Goal: Transaction & Acquisition: Obtain resource

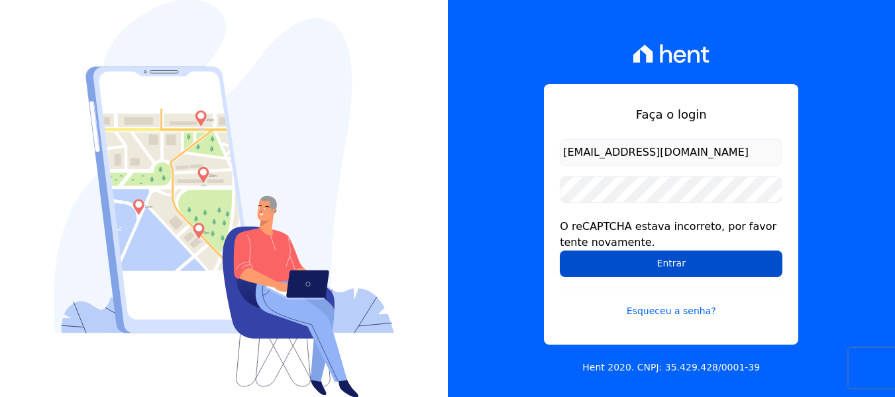
click at [670, 264] on input "Entrar" at bounding box center [671, 264] width 223 height 27
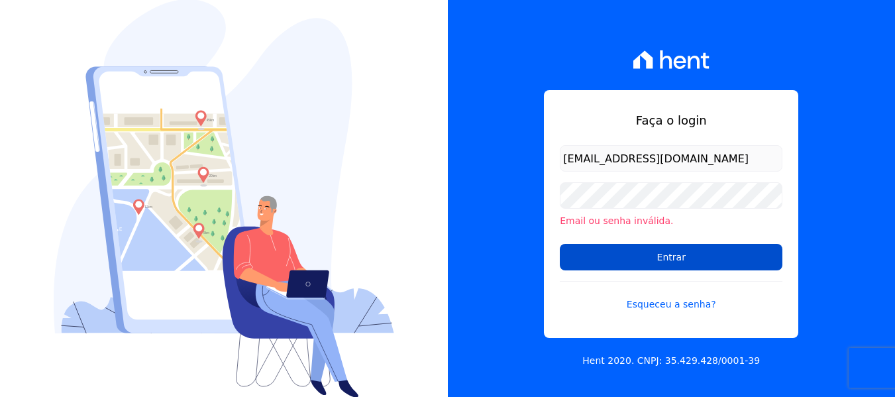
click at [591, 252] on input "Entrar" at bounding box center [671, 257] width 223 height 27
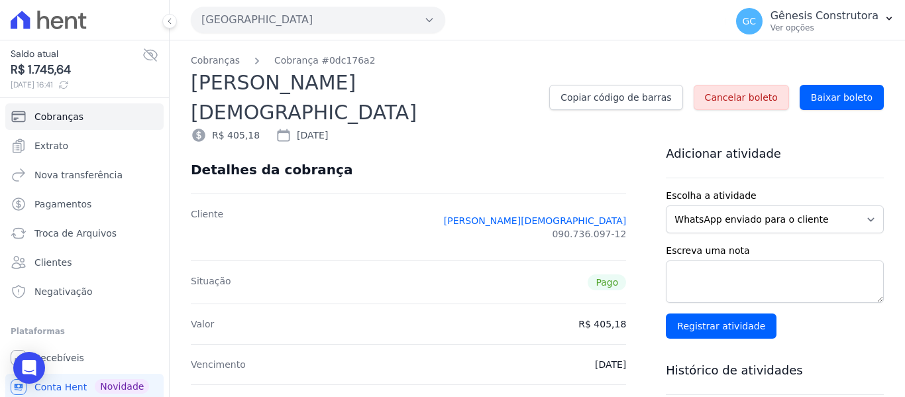
click at [244, 19] on button "[GEOGRAPHIC_DATA]" at bounding box center [318, 20] width 255 height 27
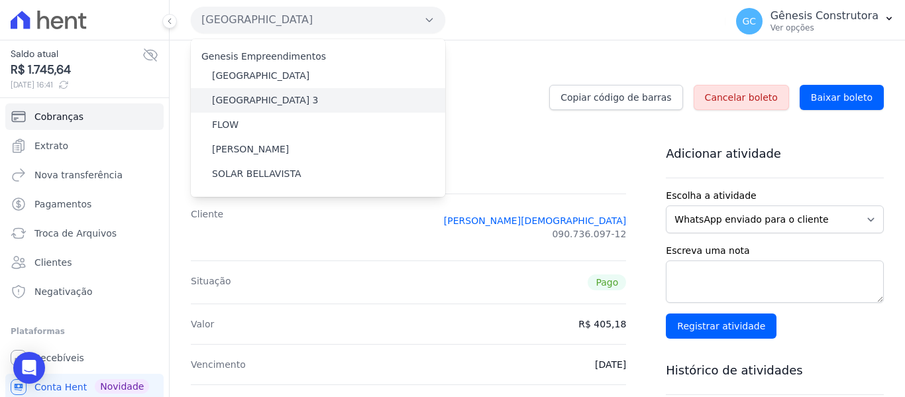
click at [256, 103] on label "[GEOGRAPHIC_DATA] 3" at bounding box center [265, 100] width 107 height 14
click at [0, 0] on input "[GEOGRAPHIC_DATA] 3" at bounding box center [0, 0] width 0 height 0
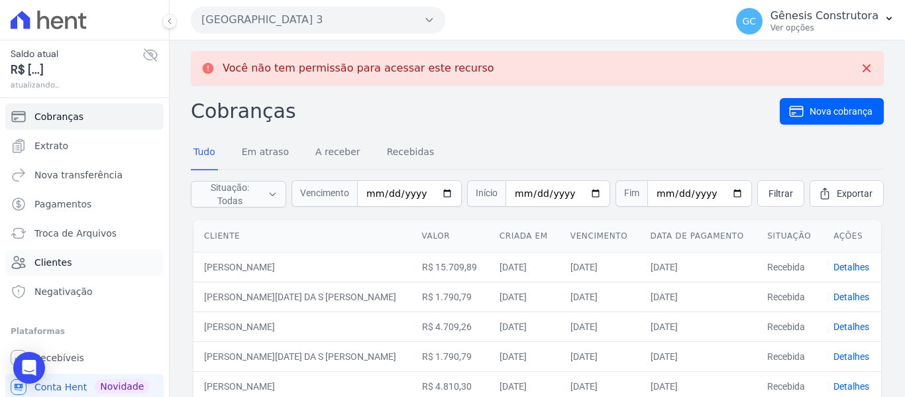
click at [64, 258] on span "Clientes" at bounding box center [52, 262] width 37 height 13
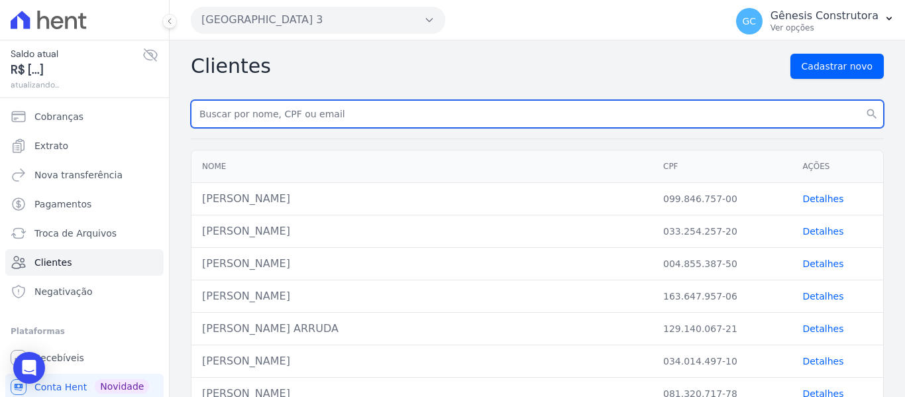
click at [243, 113] on input "text" at bounding box center [537, 114] width 693 height 28
click at [223, 117] on input "text" at bounding box center [537, 114] width 693 height 28
type input "joelcio"
click at [860, 100] on button "search" at bounding box center [872, 114] width 24 height 28
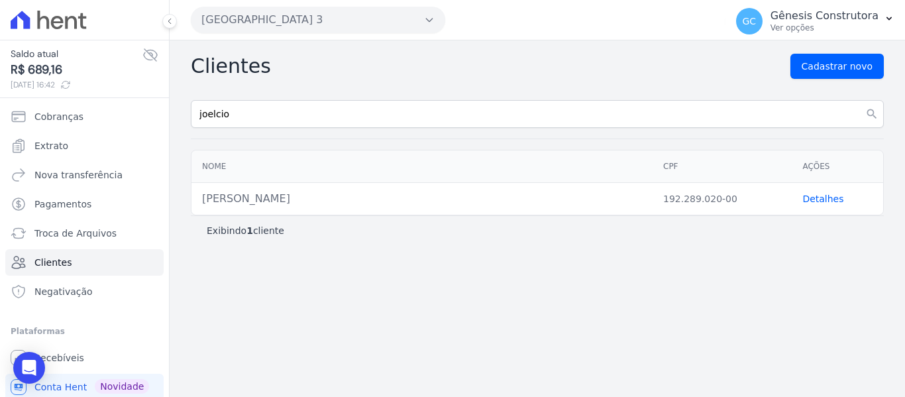
click at [815, 198] on link "Detalhes" at bounding box center [823, 199] width 41 height 11
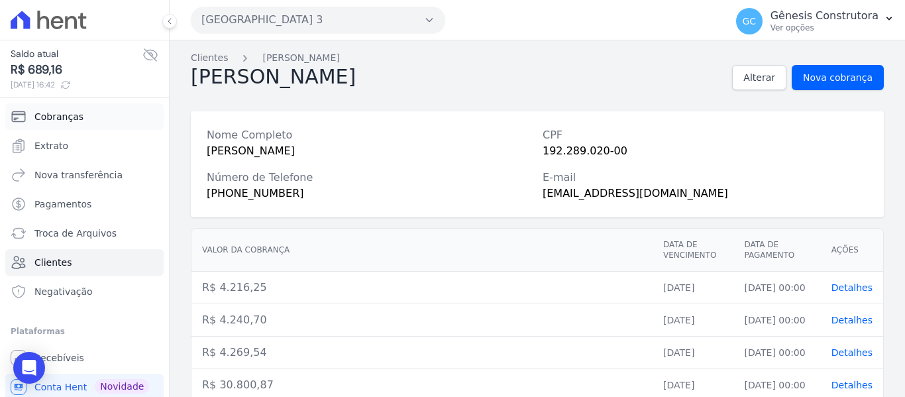
click at [49, 117] on span "Cobranças" at bounding box center [58, 116] width 49 height 13
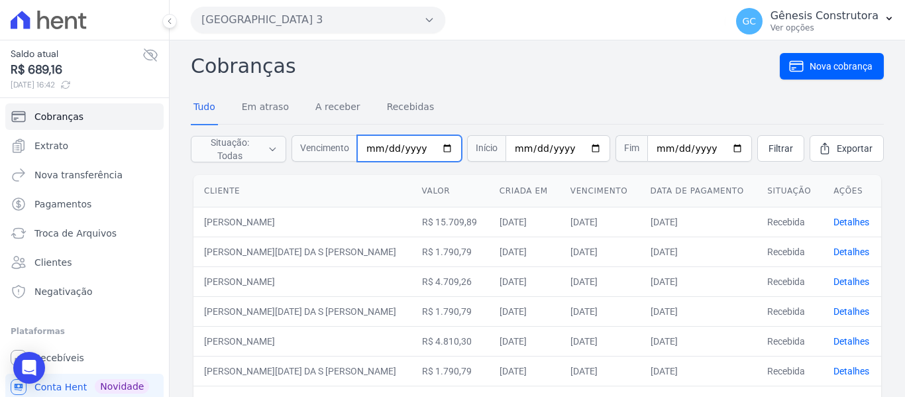
click at [378, 152] on input "date" at bounding box center [409, 148] width 105 height 27
type input "[DATE]"
click at [769, 149] on span "Filtrar" at bounding box center [781, 148] width 25 height 13
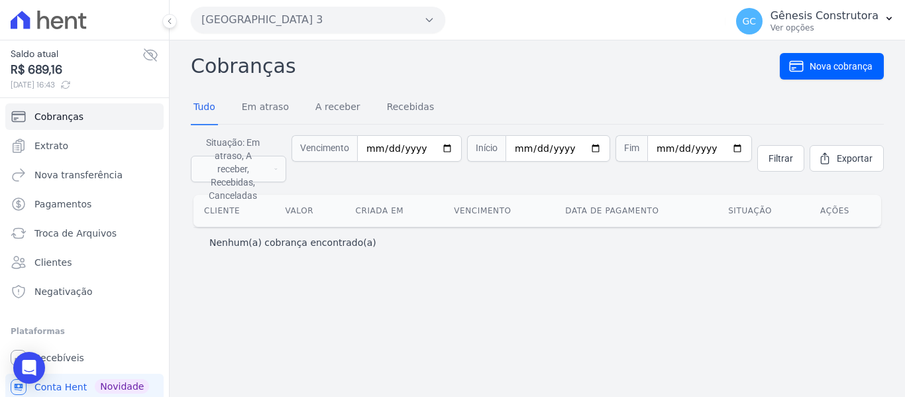
click at [312, 17] on button "Estação Nogueira 3" at bounding box center [318, 20] width 255 height 27
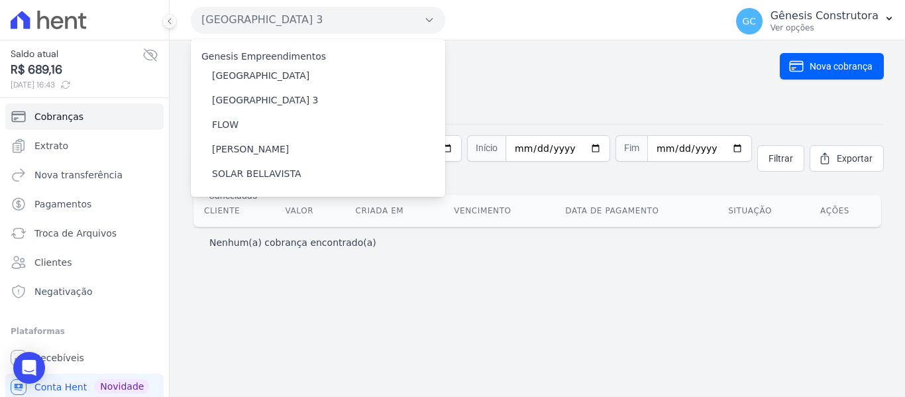
click at [512, 83] on div "Cobranças Nova cobrança Tudo Em atraso A receber Recebidas Situação: Em atraso,…" at bounding box center [537, 155] width 693 height 209
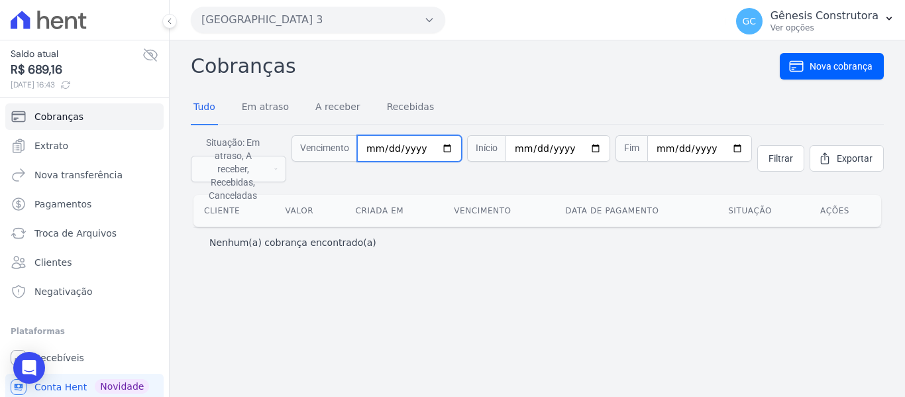
click at [409, 148] on input "2025-11-20" at bounding box center [409, 148] width 105 height 27
type input "2025-09-20"
click at [785, 153] on span "Filtrar" at bounding box center [781, 158] width 25 height 13
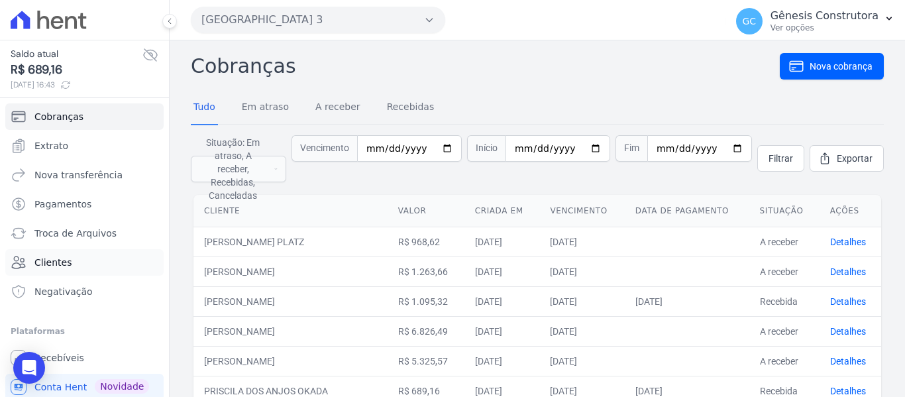
click at [60, 259] on span "Clientes" at bounding box center [52, 262] width 37 height 13
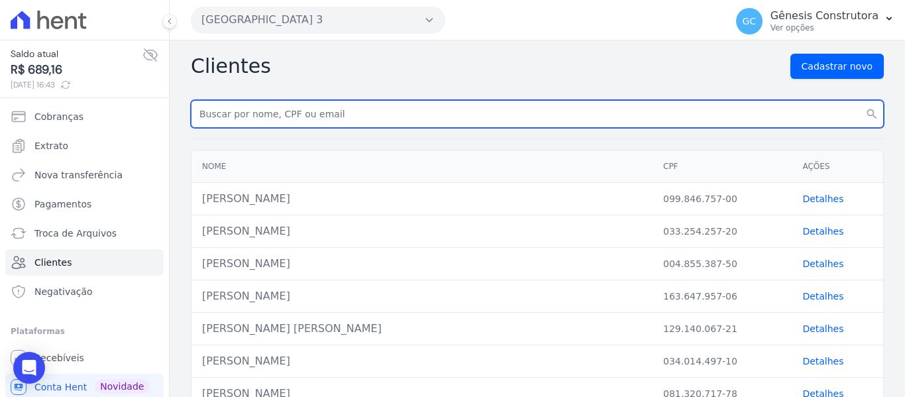
click at [315, 121] on input "text" at bounding box center [537, 114] width 693 height 28
type input "[PERSON_NAME]"
click at [860, 100] on button "search" at bounding box center [872, 114] width 24 height 28
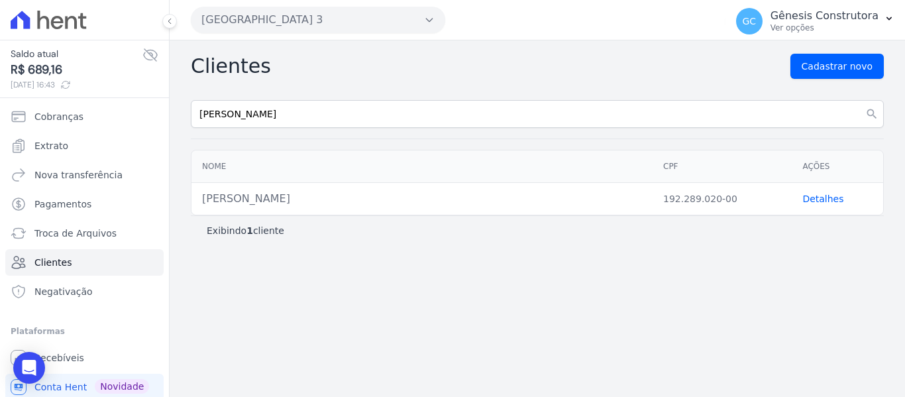
click at [817, 198] on link "Detalhes" at bounding box center [823, 199] width 41 height 11
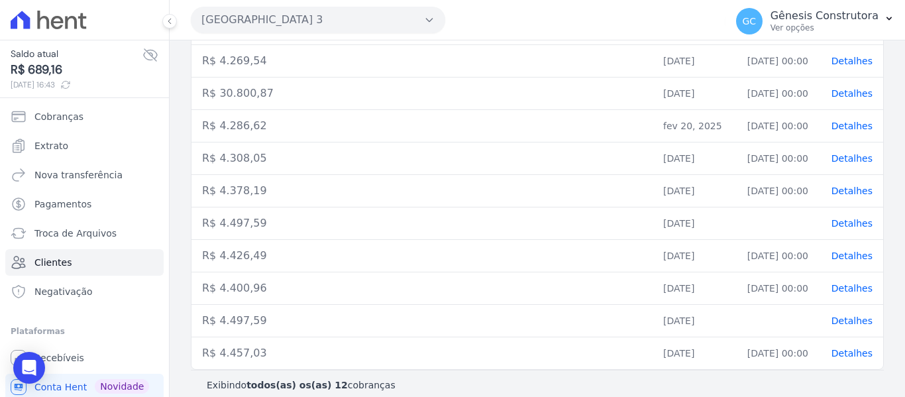
scroll to position [305, 0]
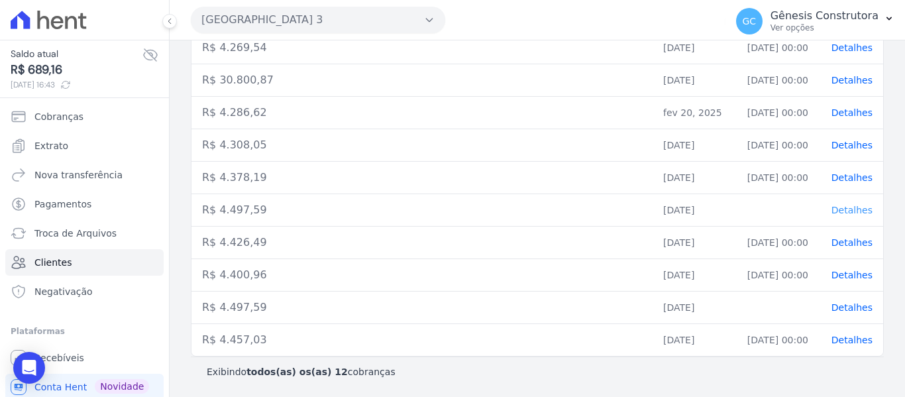
click at [841, 209] on span "Detalhes" at bounding box center [852, 210] width 41 height 11
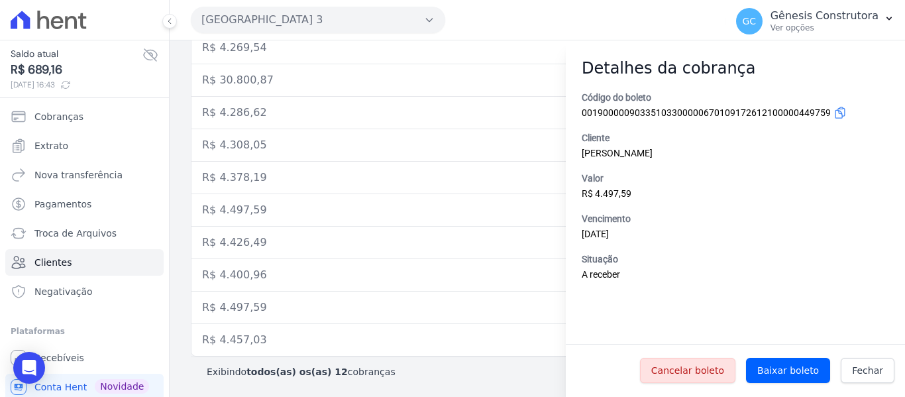
click at [388, 262] on td "R$ 4.400,96" at bounding box center [422, 275] width 461 height 32
click at [885, 366] on link "Fechar" at bounding box center [868, 370] width 54 height 25
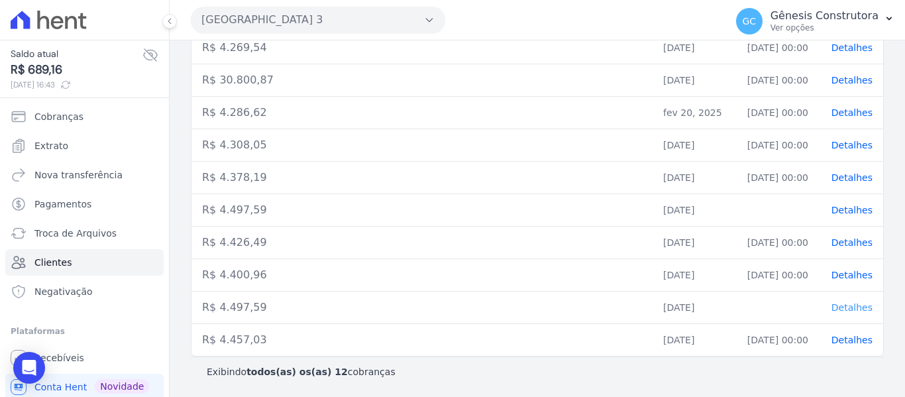
click at [848, 306] on span "Detalhes" at bounding box center [852, 307] width 41 height 11
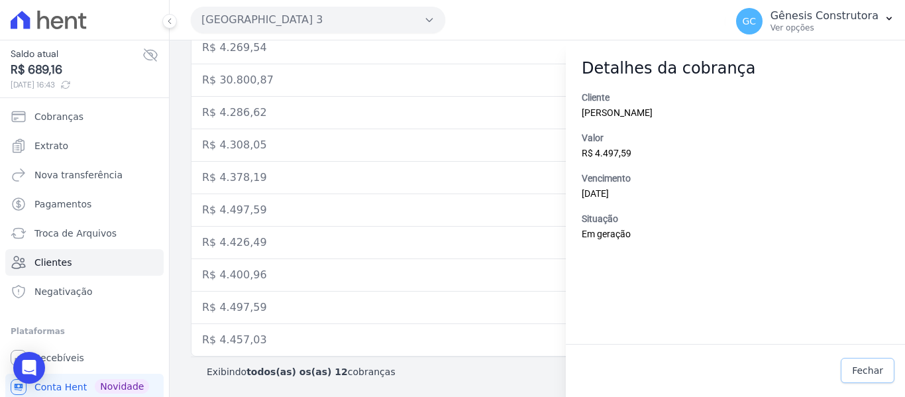
click at [869, 372] on span "Fechar" at bounding box center [867, 370] width 31 height 13
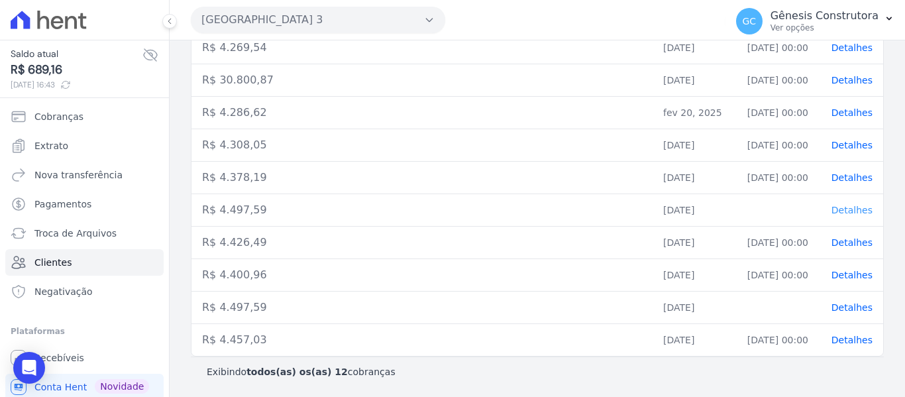
click at [845, 214] on span "Detalhes" at bounding box center [852, 210] width 41 height 11
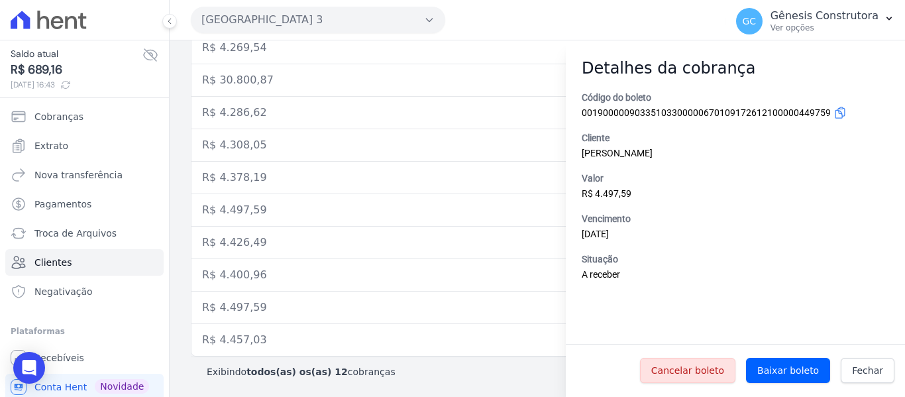
click at [442, 317] on td "R$ 4.497,59" at bounding box center [422, 308] width 461 height 32
click at [876, 367] on span "Fechar" at bounding box center [867, 370] width 31 height 13
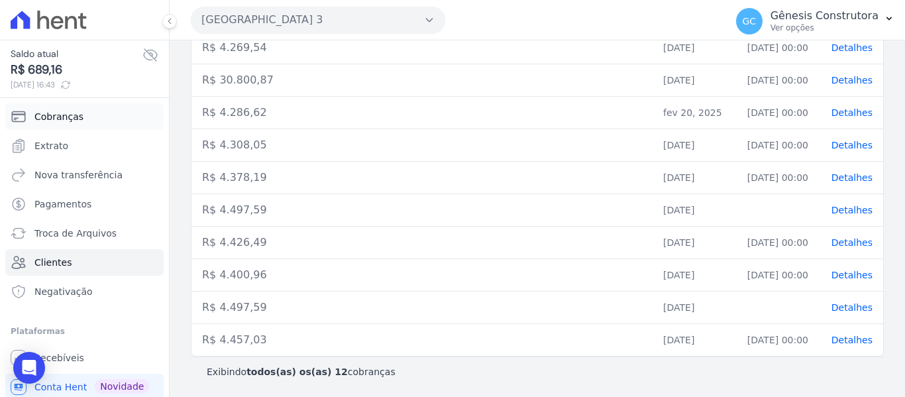
click at [91, 119] on link "Cobranças" at bounding box center [84, 116] width 158 height 27
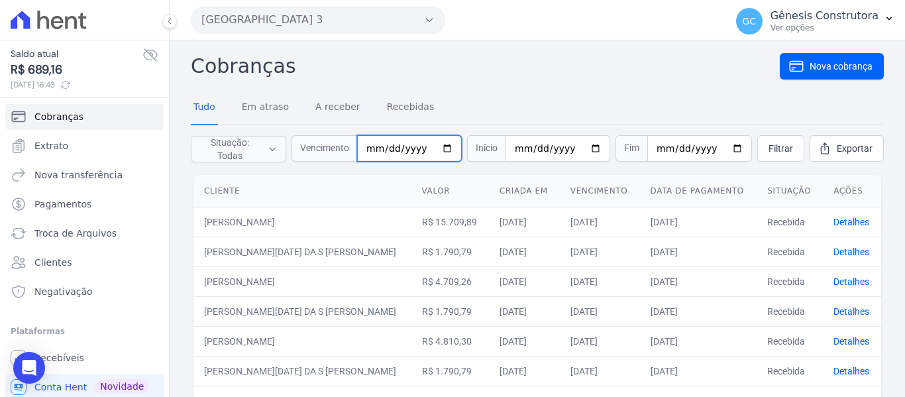
click at [366, 149] on input "date" at bounding box center [409, 148] width 105 height 27
type input "2025-09-20"
click at [769, 148] on span "Filtrar" at bounding box center [781, 148] width 25 height 13
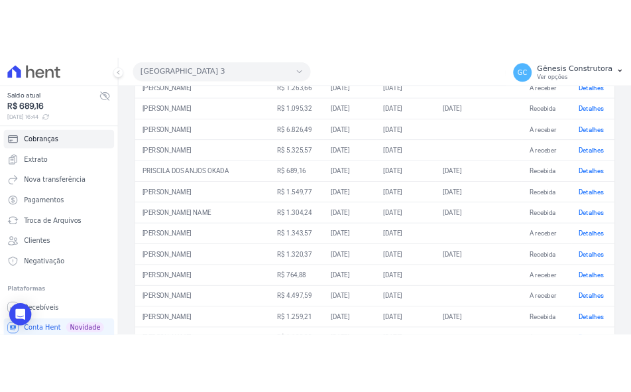
scroll to position [265, 0]
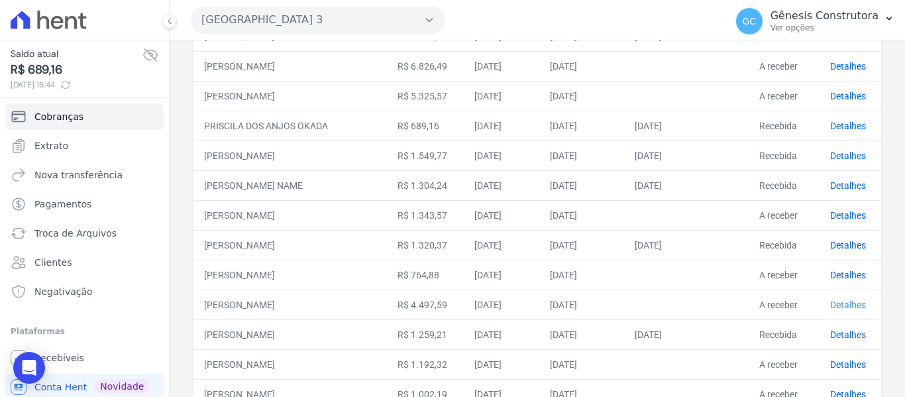
click at [842, 300] on link "Detalhes" at bounding box center [848, 305] width 36 height 11
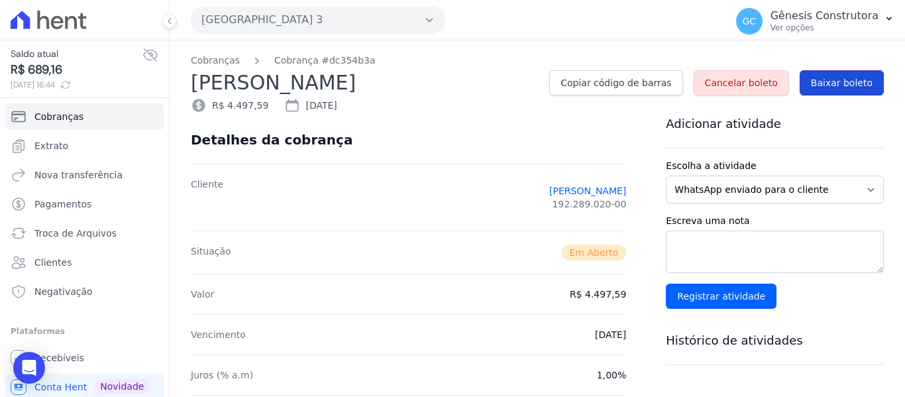
click at [828, 80] on span "Baixar boleto" at bounding box center [842, 82] width 62 height 13
